Goal: Find specific page/section: Find specific page/section

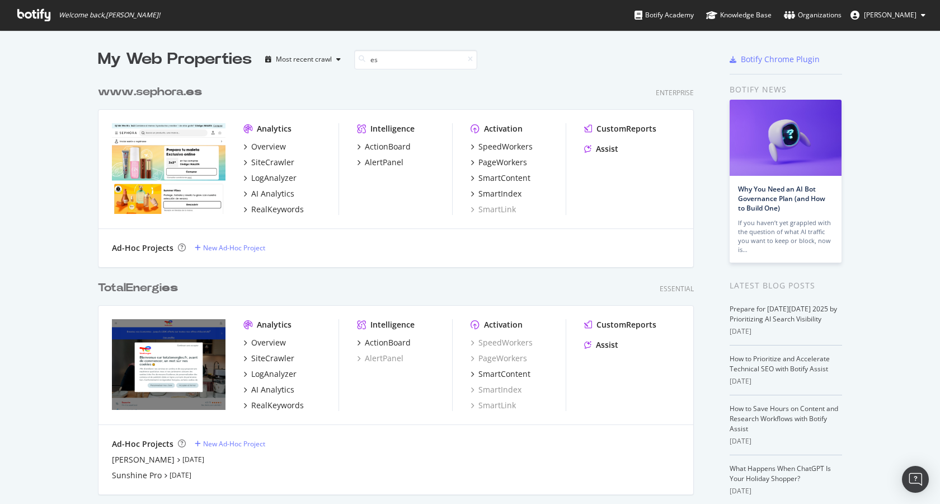
scroll to position [504, 940]
click at [502, 168] on div "SpeedWorkers PageWorkers SmartContent SmartIndex SmartLink" at bounding box center [518, 178] width 95 height 74
click at [503, 165] on div "PageWorkers" at bounding box center [502, 162] width 49 height 11
